Goal: Contribute content: Contribute content

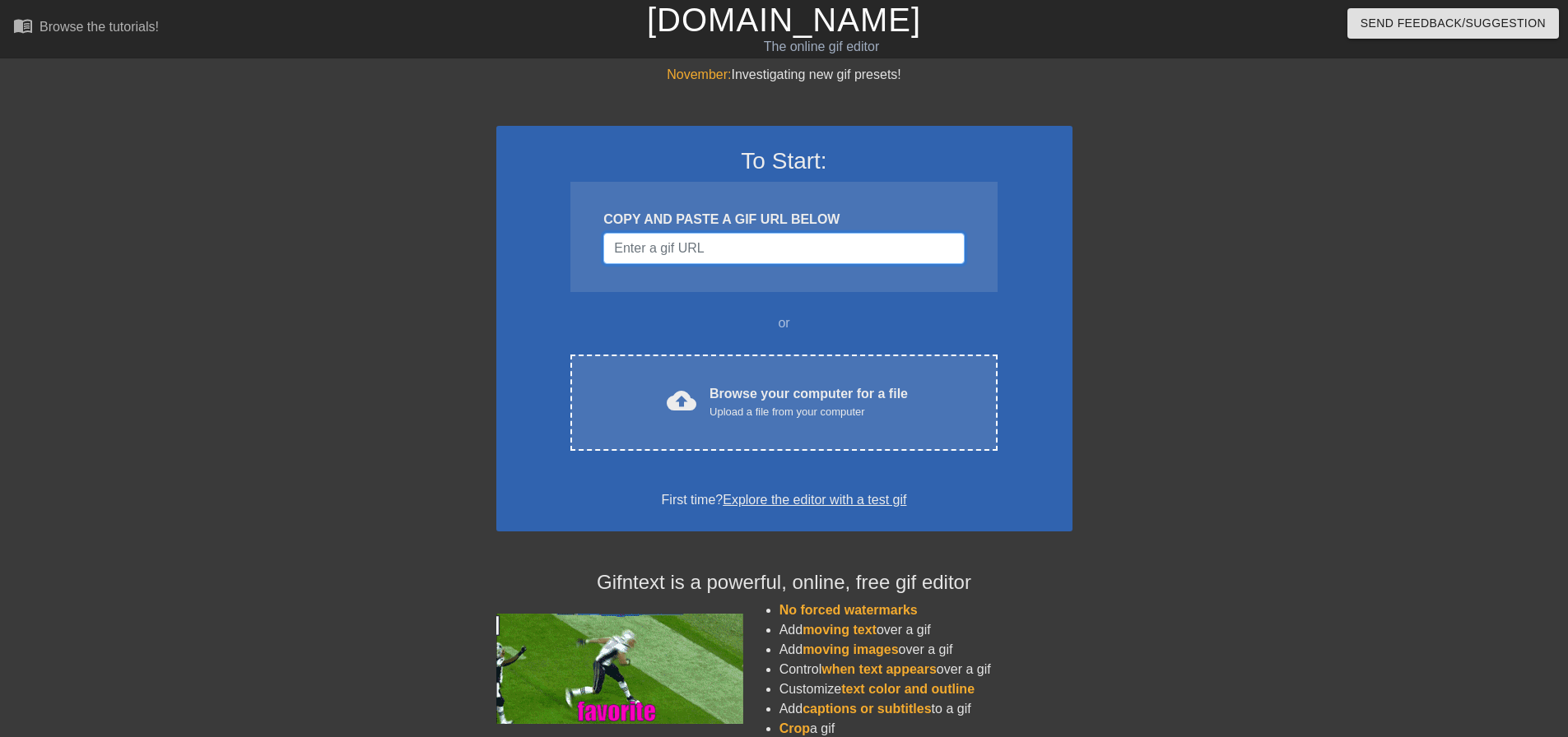
click at [753, 251] on input "Username" at bounding box center [783, 248] width 360 height 31
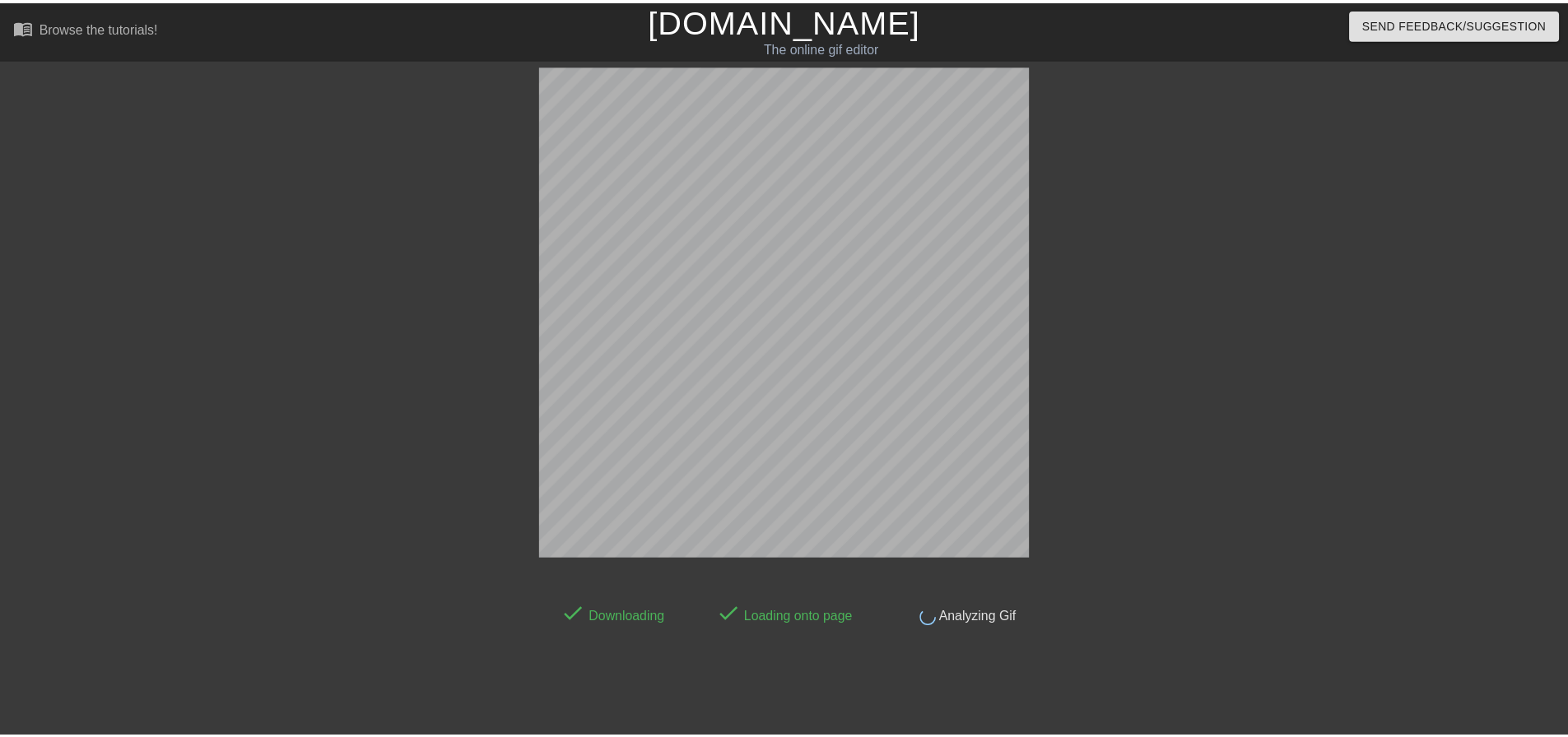
scroll to position [20, 0]
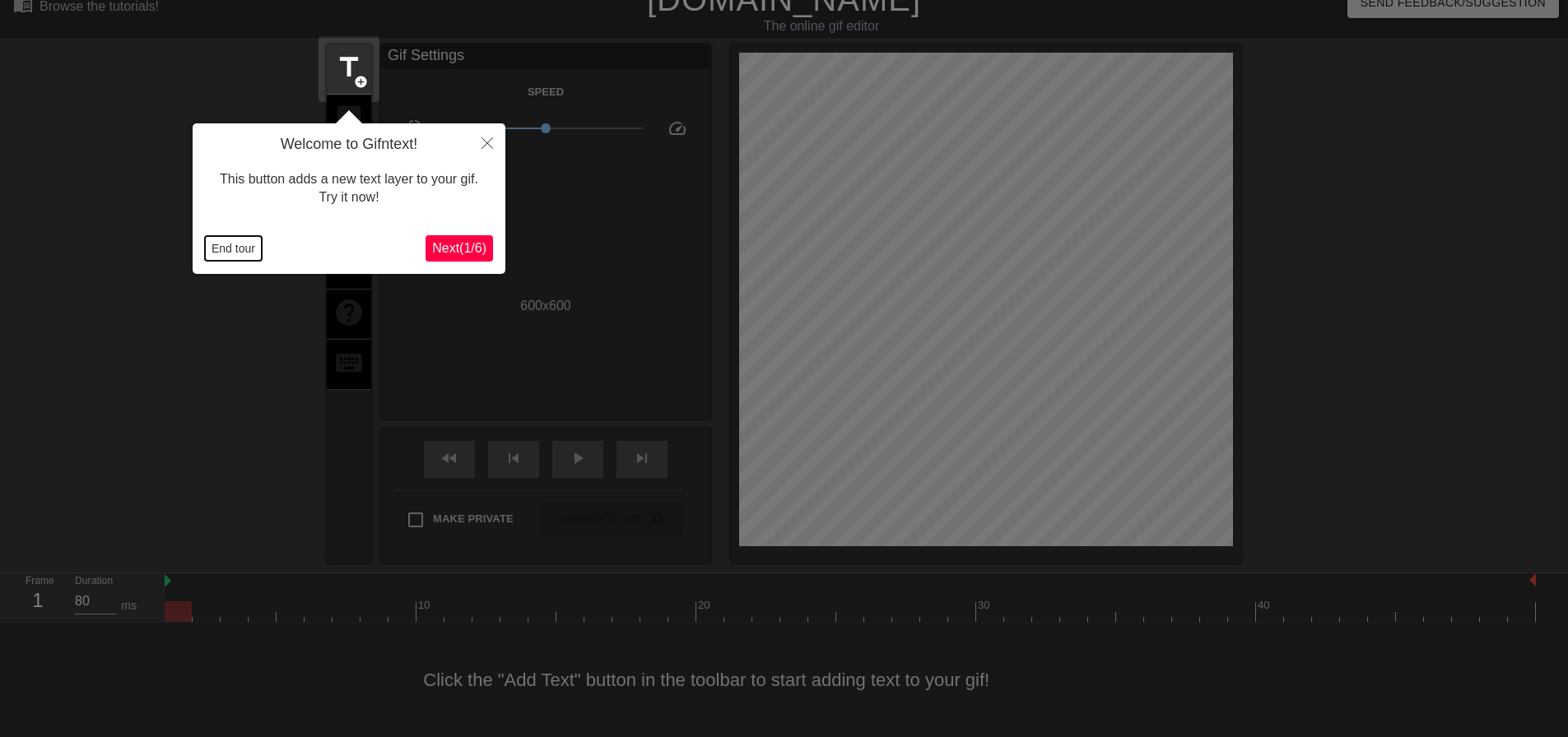
click at [236, 247] on button "End tour" at bounding box center [233, 248] width 57 height 25
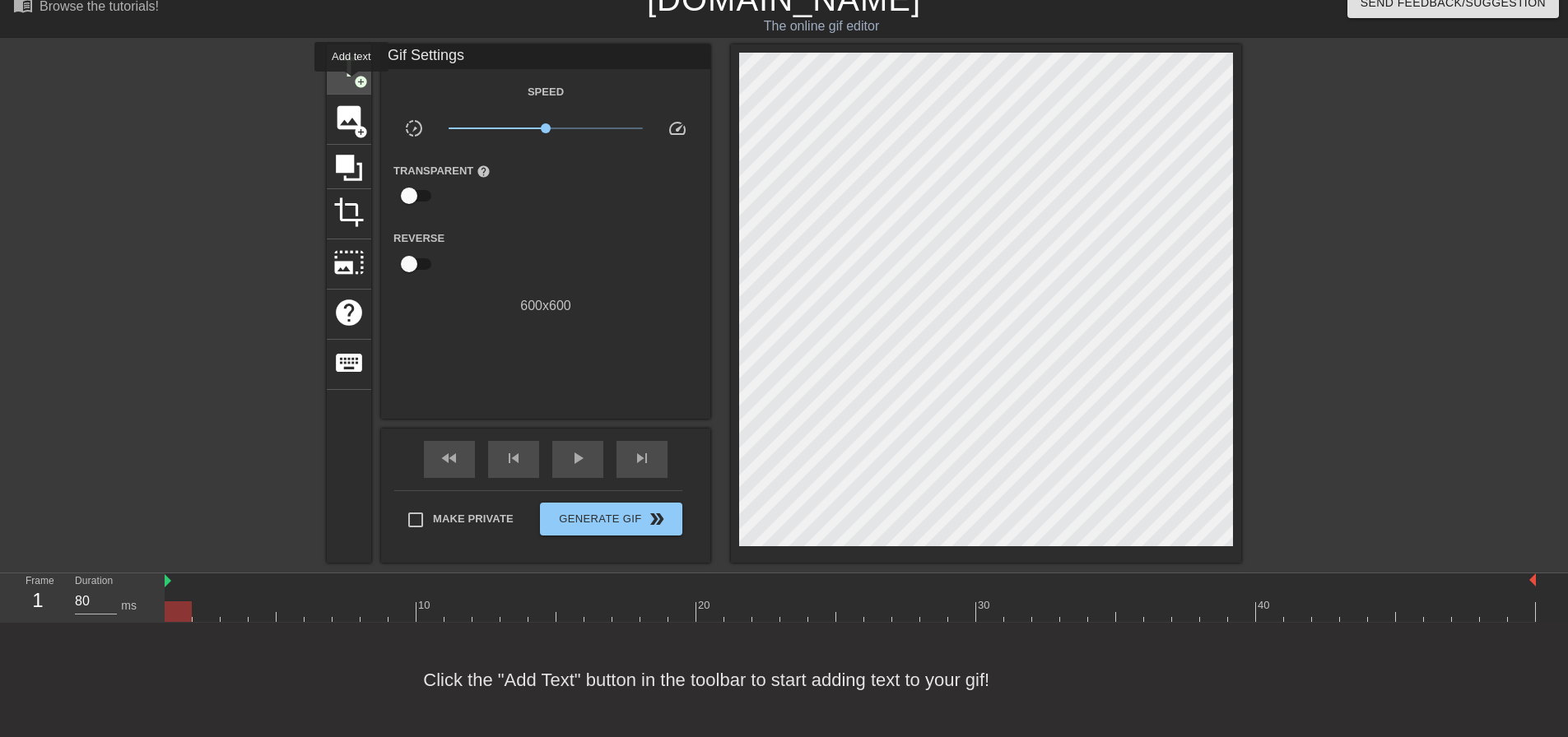
click at [352, 83] on div "title add_circle" at bounding box center [349, 69] width 44 height 50
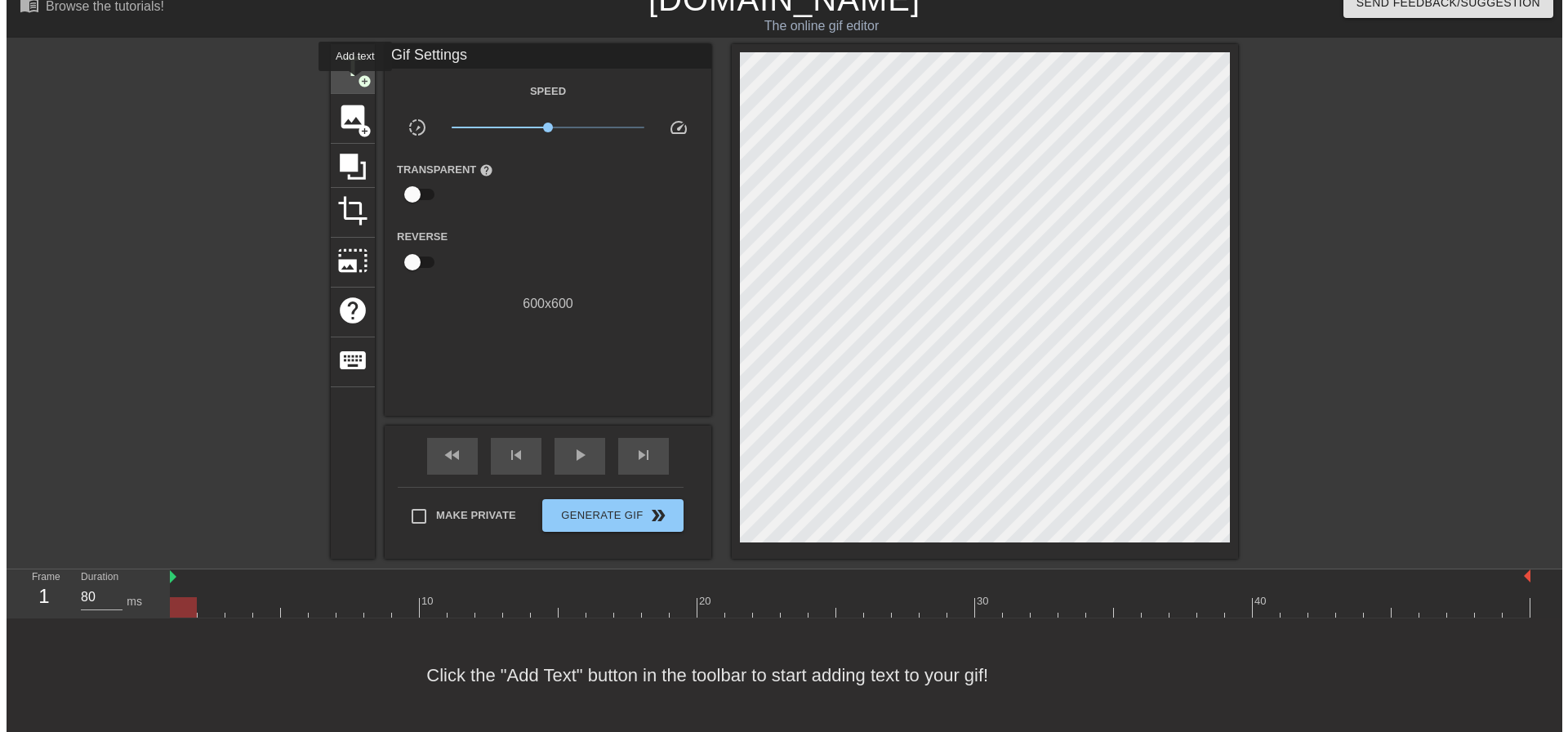
scroll to position [0, 0]
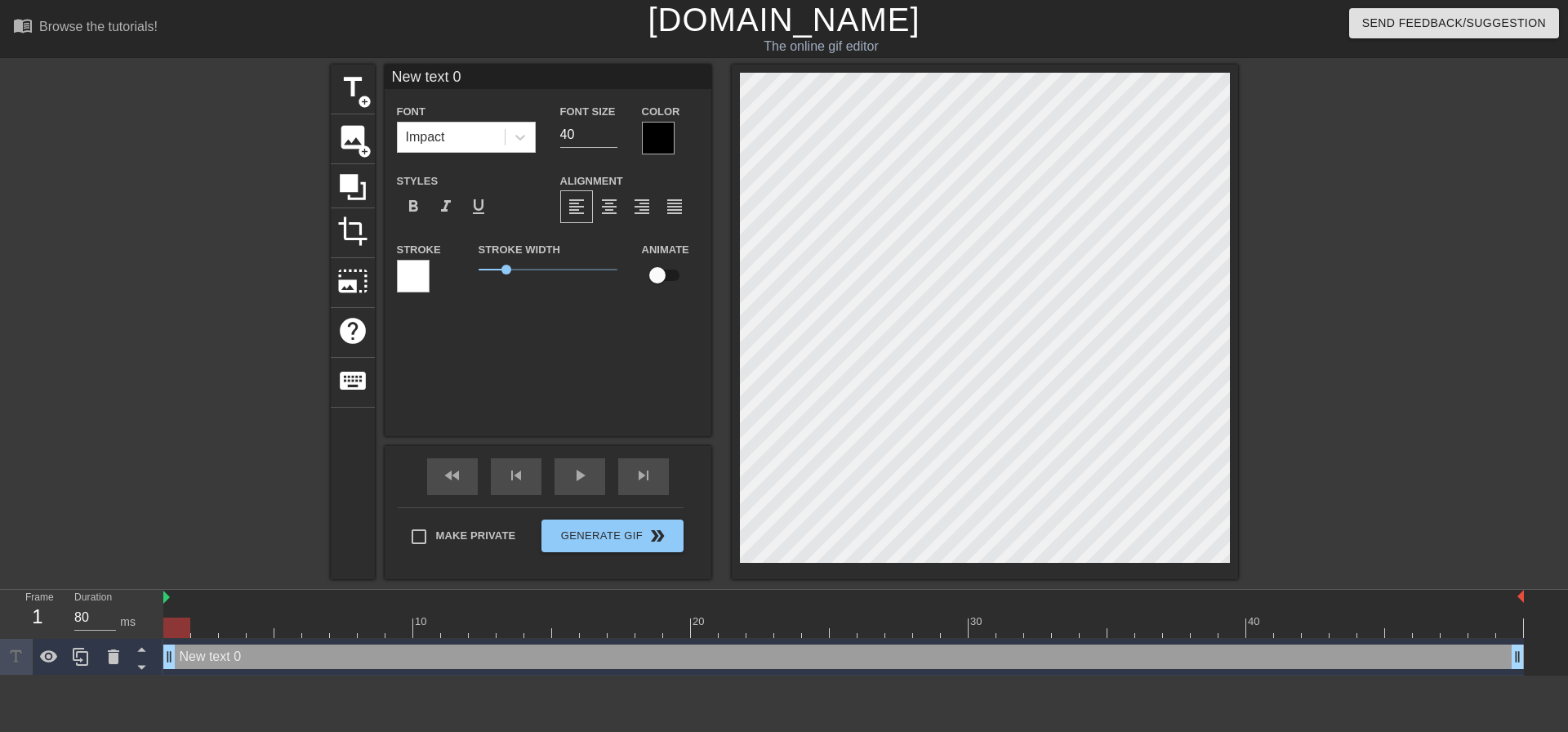
type input "T"
type textarea "T"
type input "Th"
type textarea "Th"
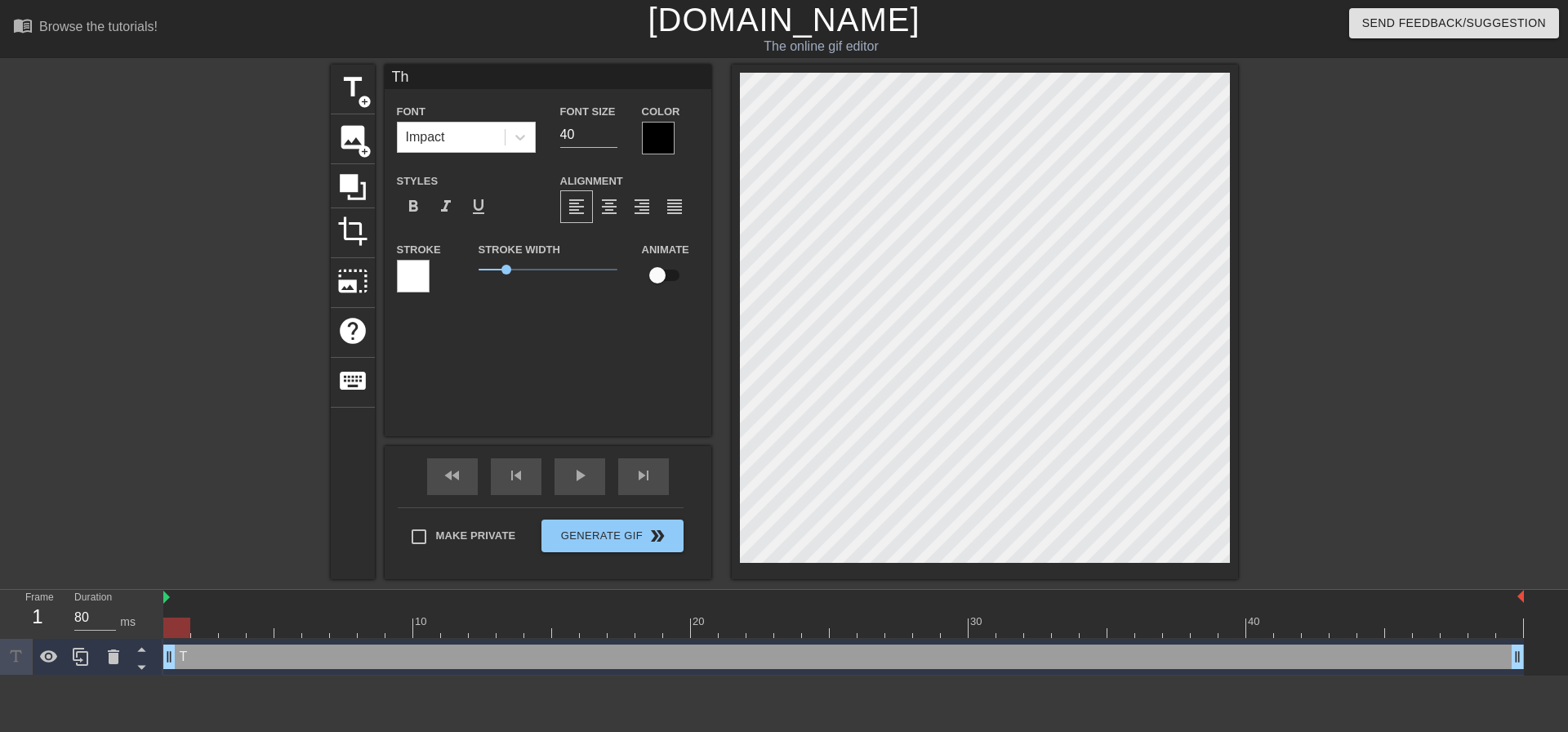
type input "Thi"
type textarea "Thi"
type input "This"
type textarea "This"
type input "This"
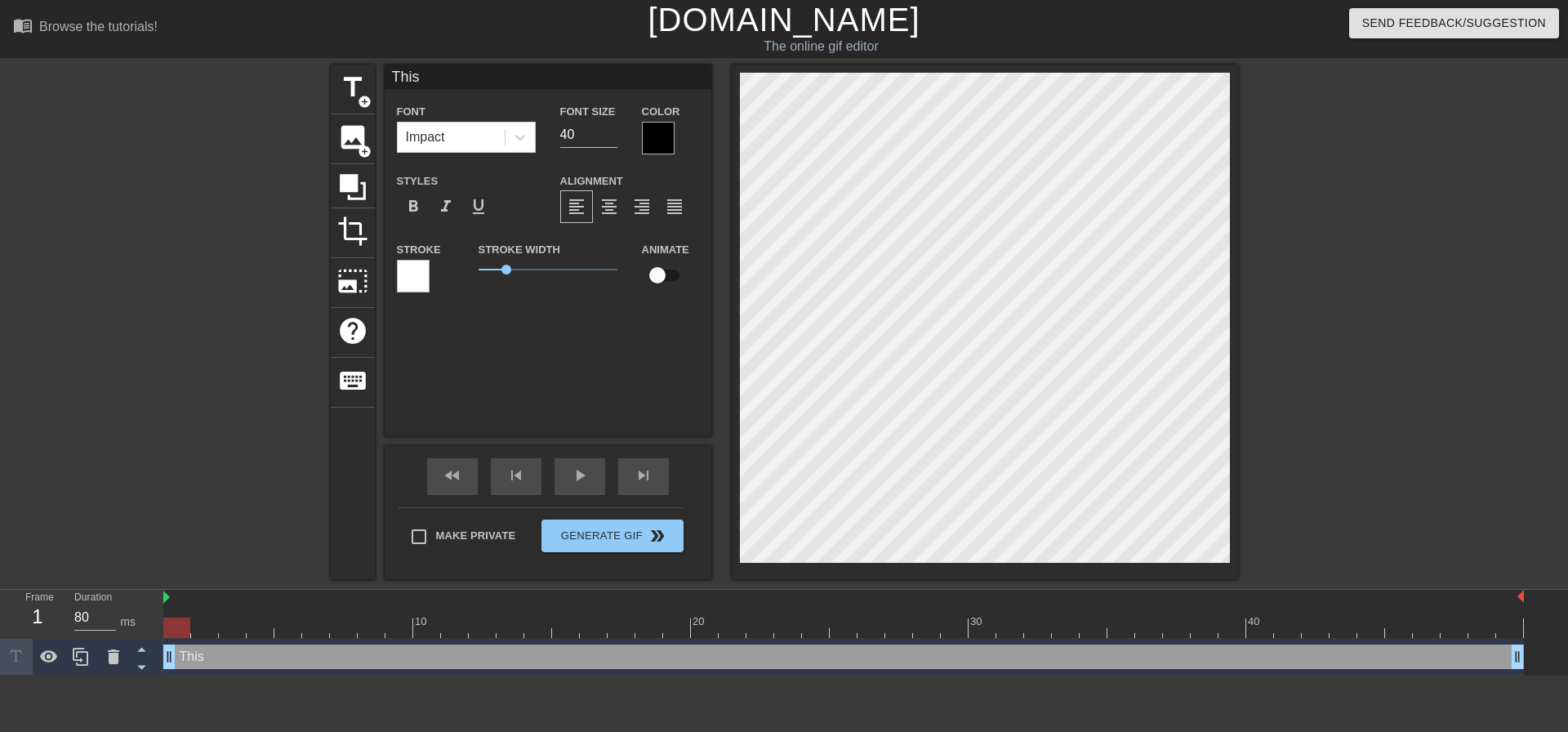
type textarea "This"
type input "This W"
type textarea "This W"
type input "This We"
type textarea "This We"
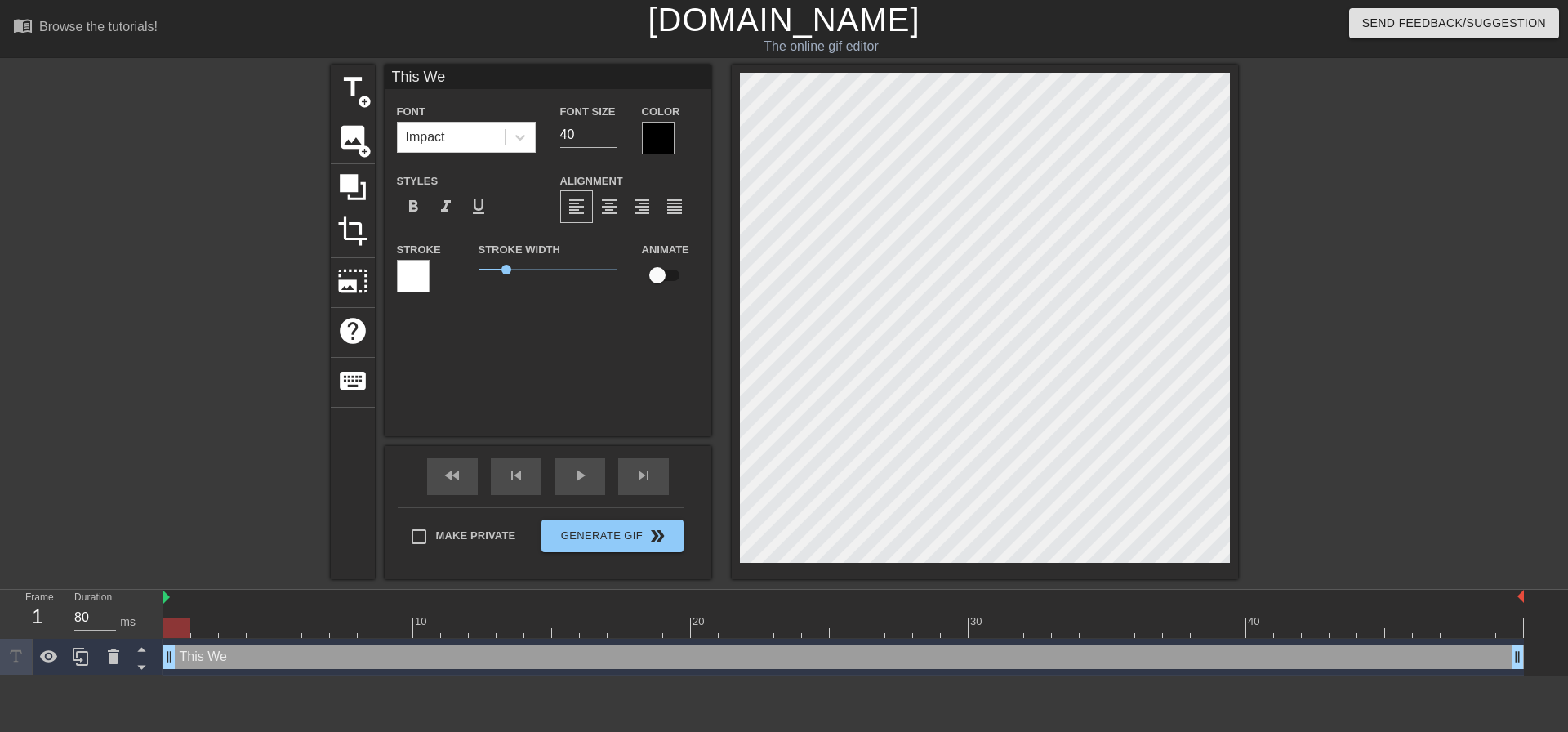
scroll to position [3, 3]
type input "This Wee"
type textarea "This Wee"
type input "This Week"
type textarea "This Week"
